Goal: Information Seeking & Learning: Find specific fact

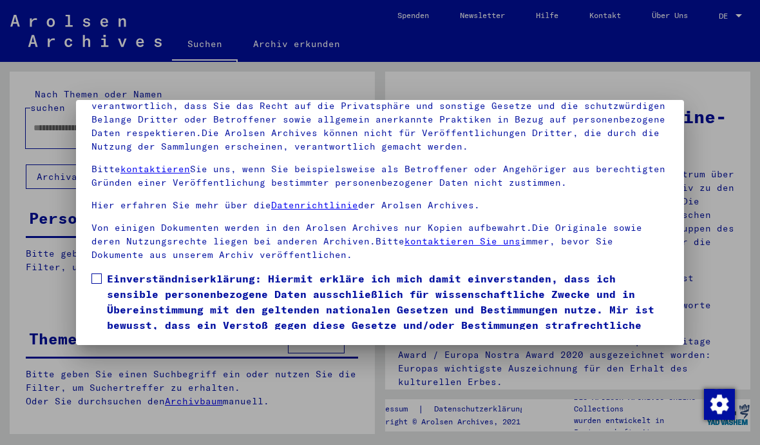
scroll to position [145, 0]
click at [102, 271] on label "Einverständniserklärung: Hiermit erkläre ich mich damit einverstanden, dass ich…" at bounding box center [379, 309] width 577 height 77
click at [139, 354] on button "Ich stimme zu" at bounding box center [139, 366] width 97 height 24
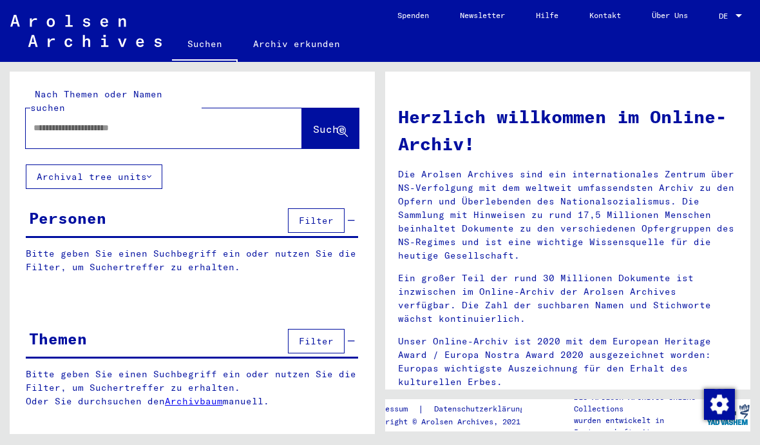
click at [124, 121] on input "text" at bounding box center [149, 128] width 230 height 14
type input "*********"
click at [324, 122] on span "Suche" at bounding box center [329, 128] width 32 height 13
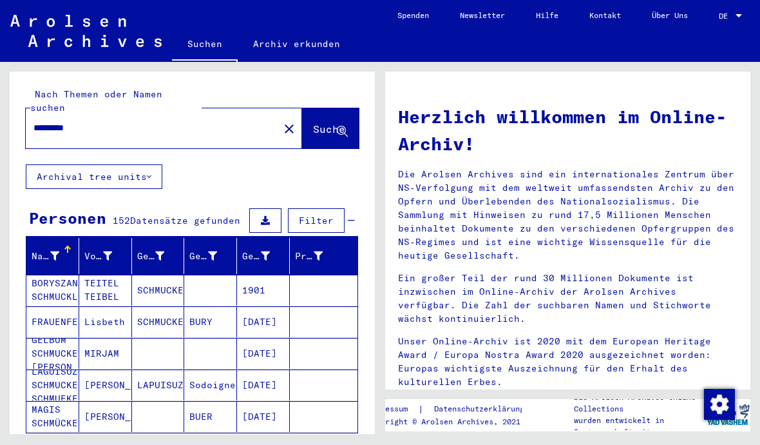
click at [59, 251] on icon at bounding box center [54, 255] width 9 height 9
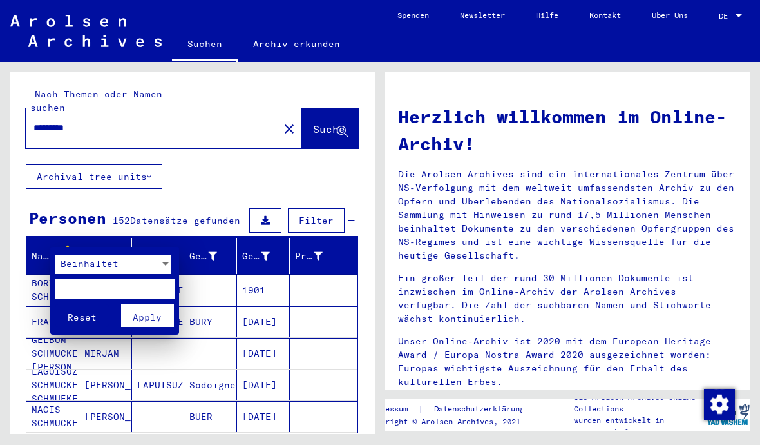
click at [95, 266] on span "Beinhaltet" at bounding box center [90, 264] width 58 height 12
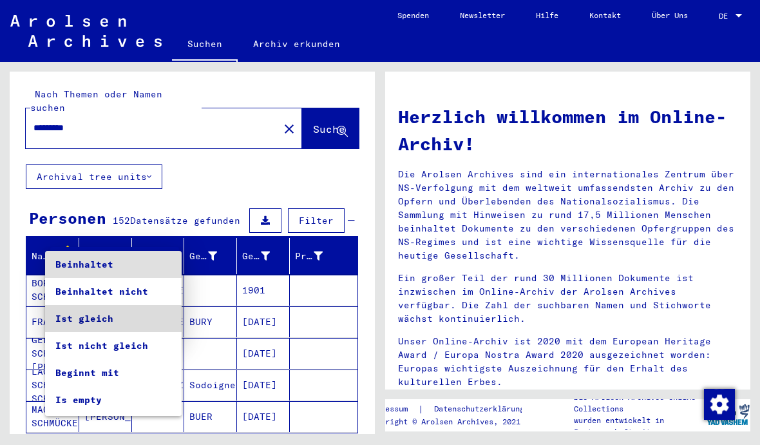
click at [101, 321] on span "Ist gleich" at bounding box center [113, 318] width 116 height 27
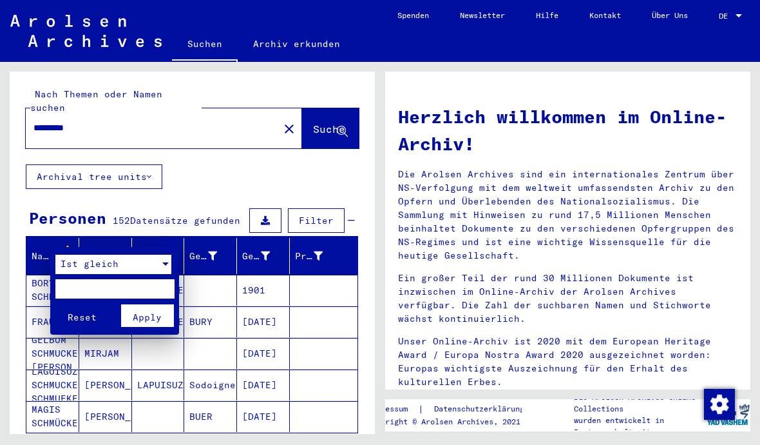
click at [106, 289] on input "text" at bounding box center [114, 288] width 119 height 19
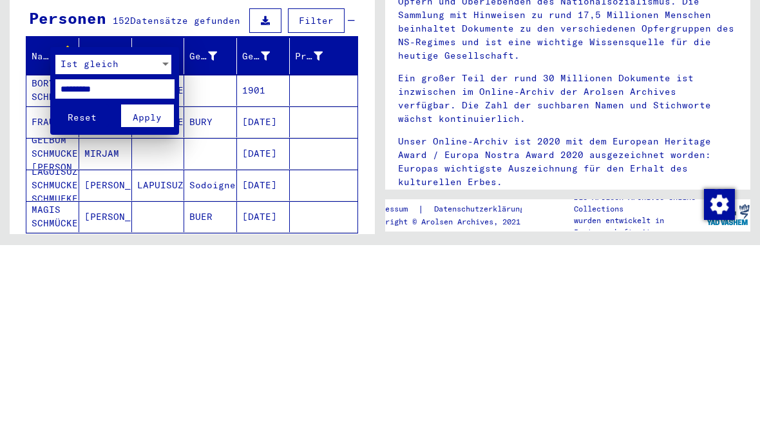
type input "*********"
click at [155, 311] on span "Apply" at bounding box center [147, 317] width 29 height 12
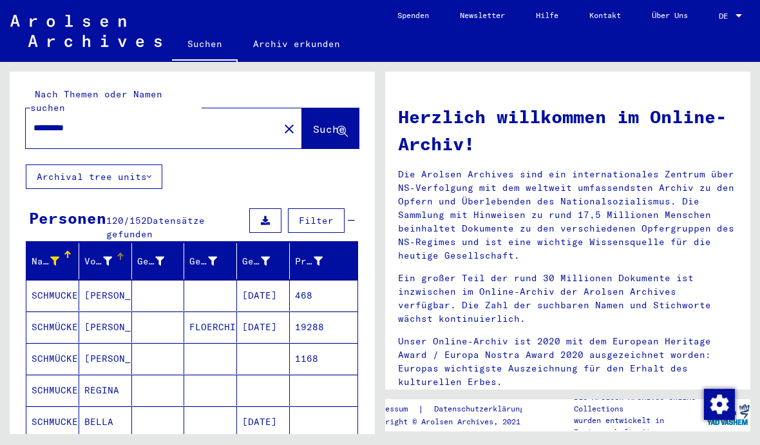
click at [110, 256] on icon at bounding box center [107, 260] width 9 height 9
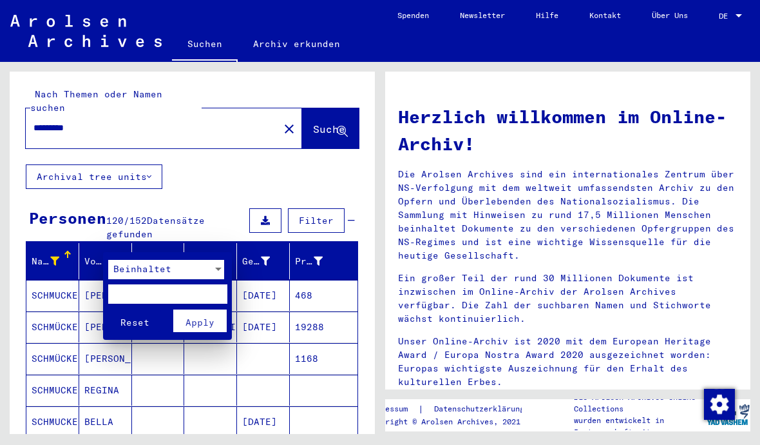
click at [158, 272] on span "Beinhaltet" at bounding box center [142, 269] width 58 height 12
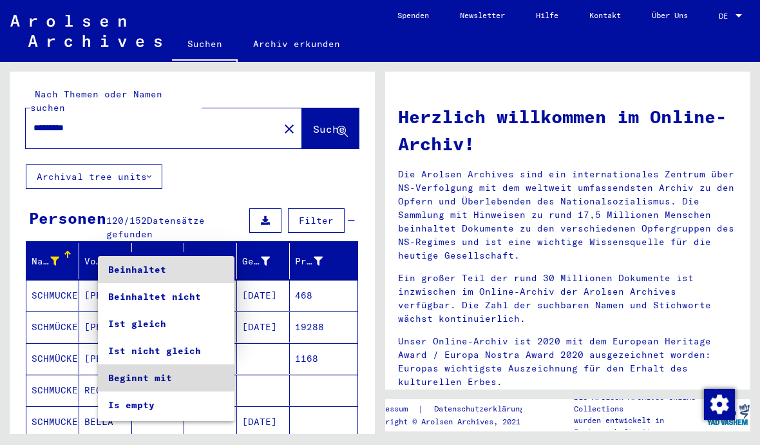
click at [151, 374] on span "Beginnt mit" at bounding box center [166, 377] width 116 height 27
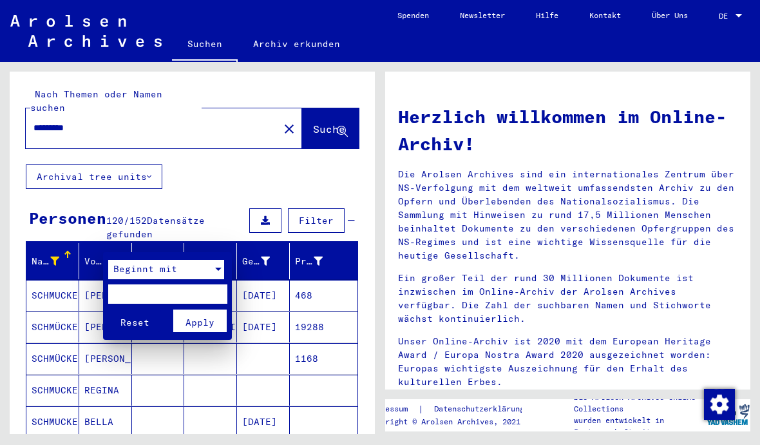
click at [166, 294] on input "text" at bounding box center [167, 293] width 119 height 19
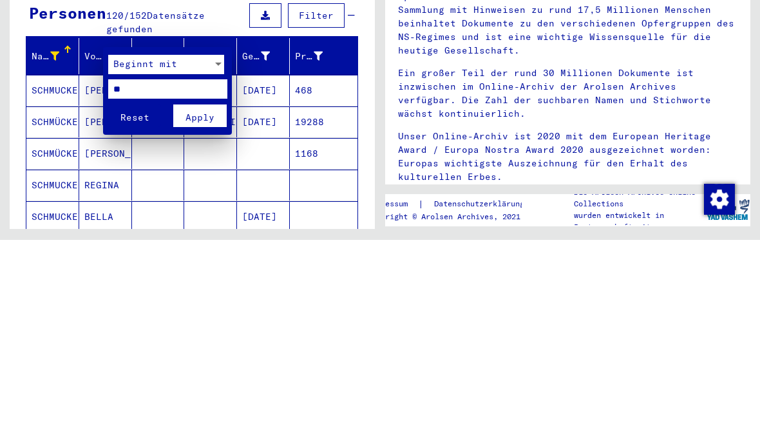
type input "**"
click at [209, 316] on span "Apply" at bounding box center [200, 322] width 29 height 12
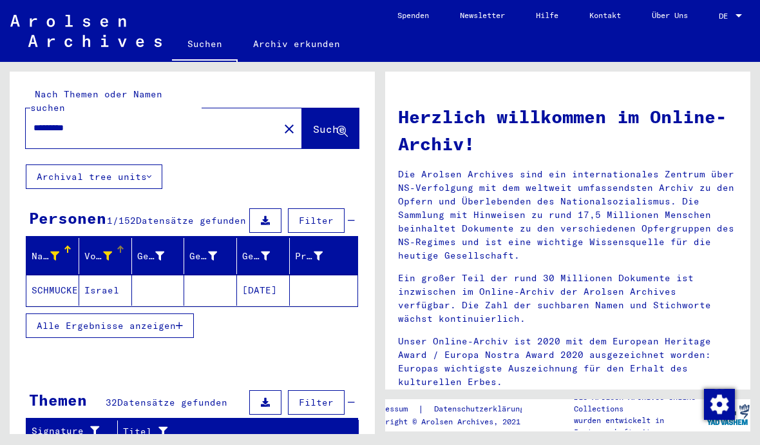
click at [124, 323] on button "Alle Ergebnisse anzeigen" at bounding box center [110, 325] width 168 height 24
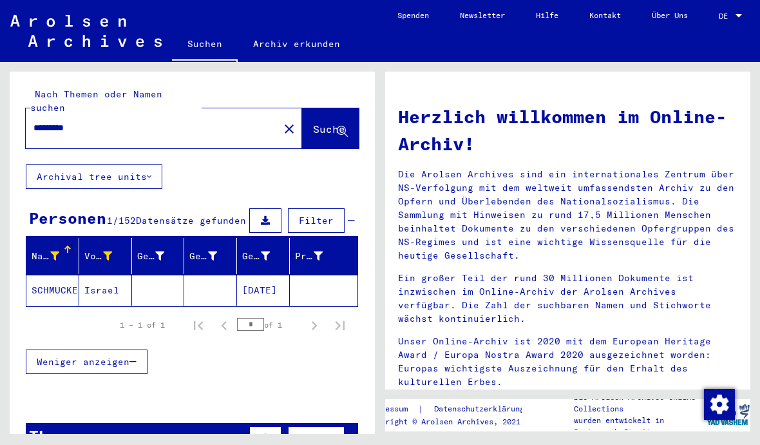
click at [111, 251] on icon at bounding box center [107, 255] width 9 height 9
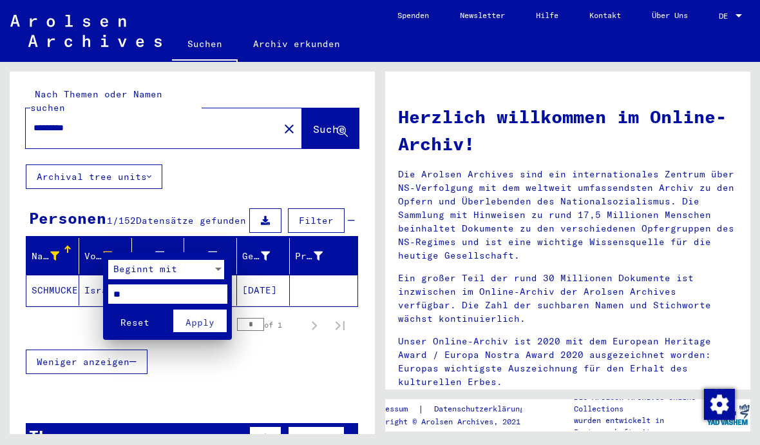
click at [161, 293] on input "**" at bounding box center [167, 293] width 119 height 19
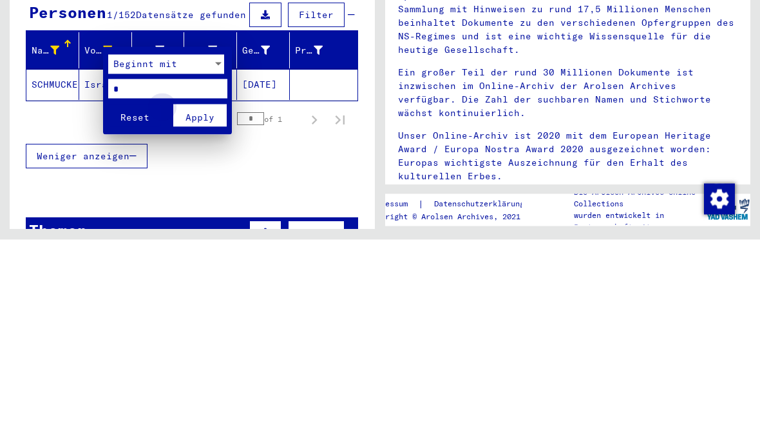
type input "*"
click at [203, 316] on span "Apply" at bounding box center [200, 322] width 29 height 12
